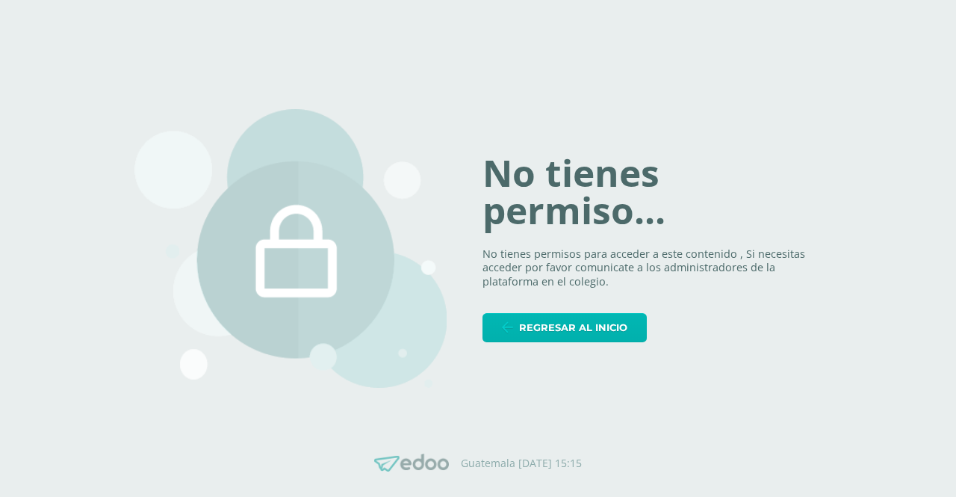
click at [569, 325] on span "Regresar al inicio" at bounding box center [573, 328] width 108 height 28
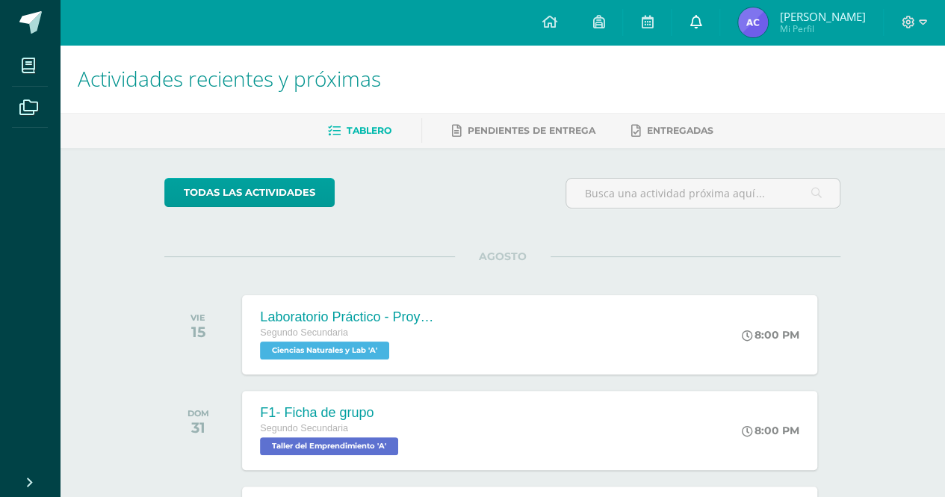
drag, startPoint x: 0, startPoint y: 0, endPoint x: 700, endPoint y: 16, distance: 700.4
click at [700, 16] on icon at bounding box center [696, 21] width 12 height 13
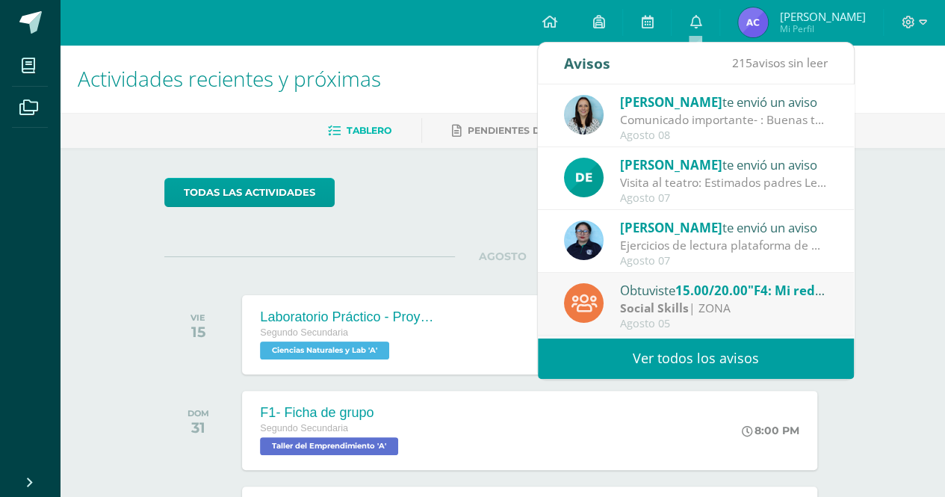
click at [773, 28] on span "André Sebastián Mi Perfil" at bounding box center [801, 22] width 133 height 30
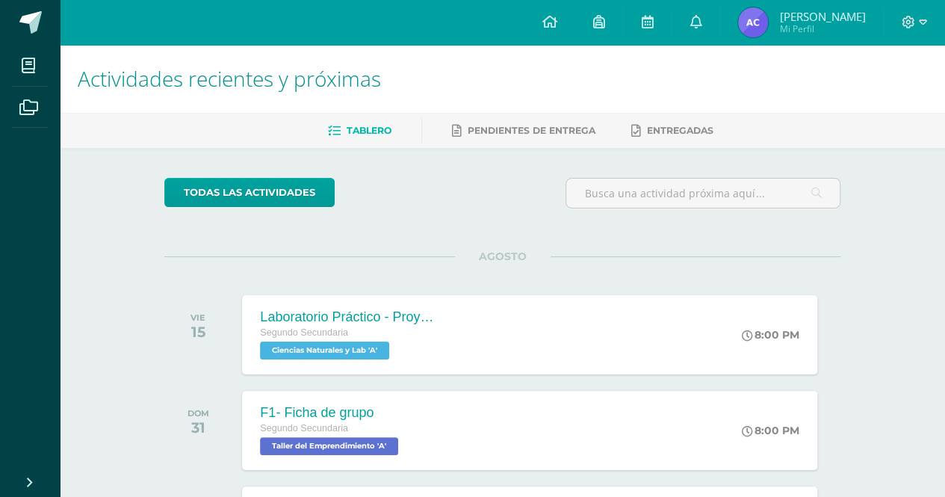
click at [809, 28] on span "Mi Perfil" at bounding box center [822, 28] width 86 height 13
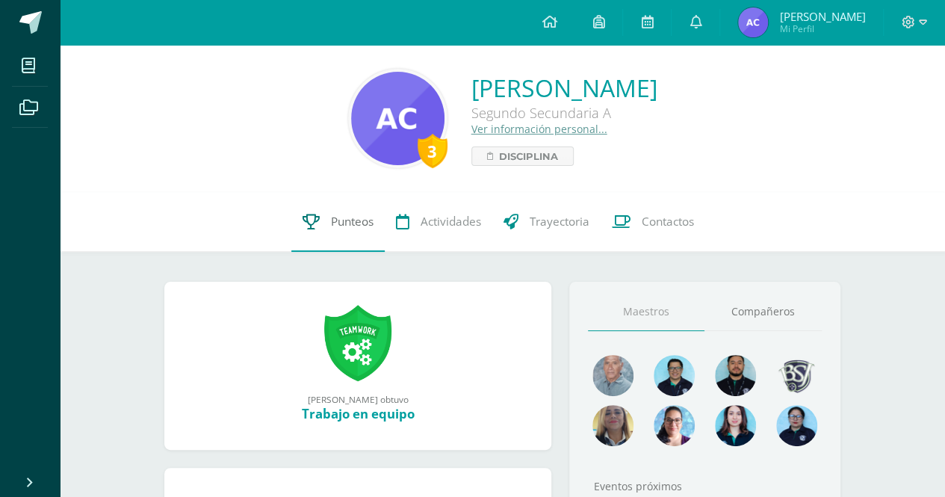
click at [306, 235] on link "Punteos" at bounding box center [337, 222] width 93 height 60
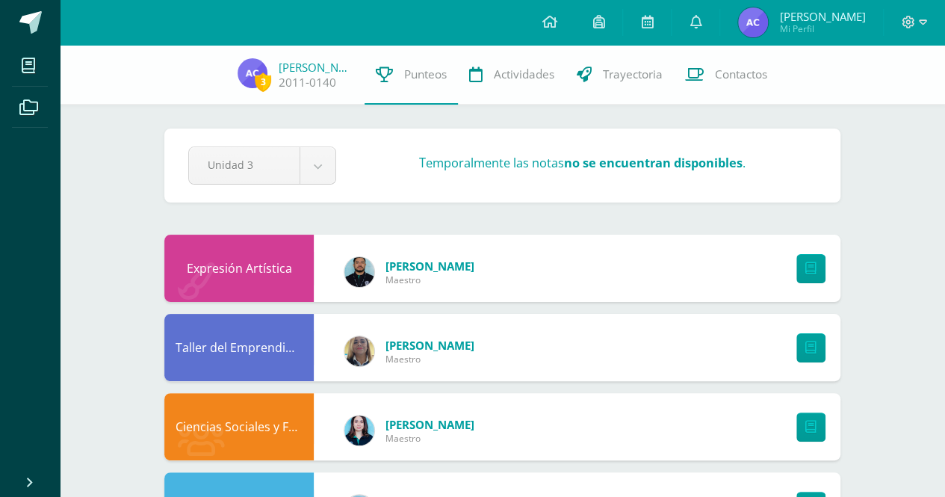
click at [368, 335] on div "[PERSON_NAME]" at bounding box center [410, 351] width 160 height 67
click at [381, 343] on div "[PERSON_NAME]" at bounding box center [410, 351] width 160 height 67
click at [407, 339] on link "[PERSON_NAME]" at bounding box center [430, 345] width 89 height 15
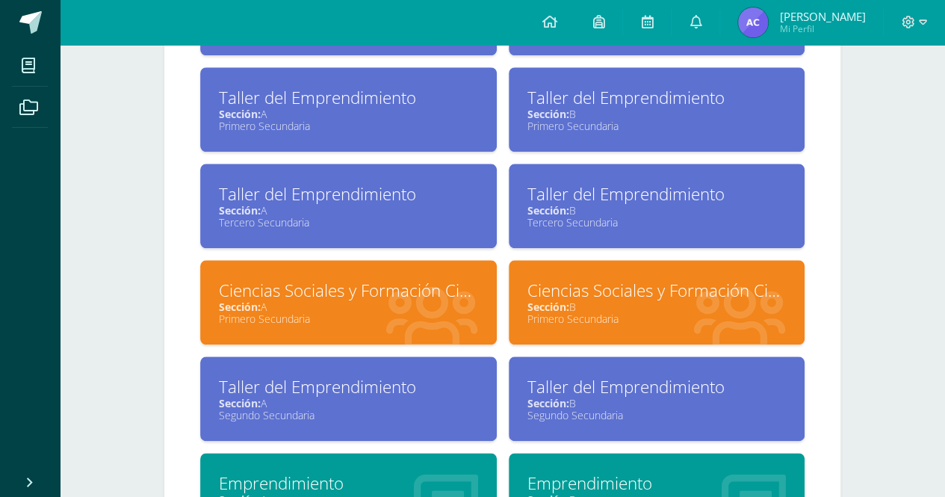
scroll to position [770, 0]
